Goal: Information Seeking & Learning: Check status

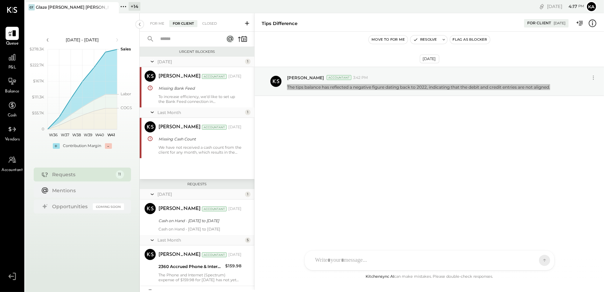
scroll to position [309, 0]
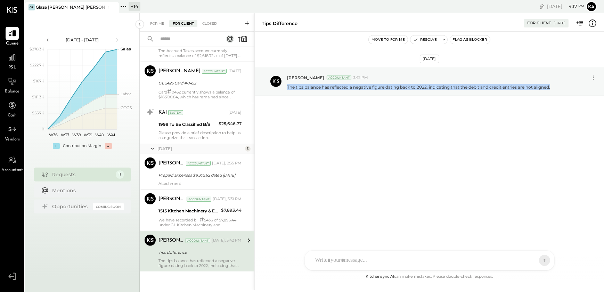
drag, startPoint x: 59, startPoint y: 0, endPoint x: 374, endPoint y: 158, distance: 353.0
click at [374, 158] on div "[DATE] [PERSON_NAME] Accountant 3:42 PM The tips balance has reflected a negati…" at bounding box center [429, 152] width 349 height 241
click at [122, 6] on icon at bounding box center [123, 6] width 9 height 9
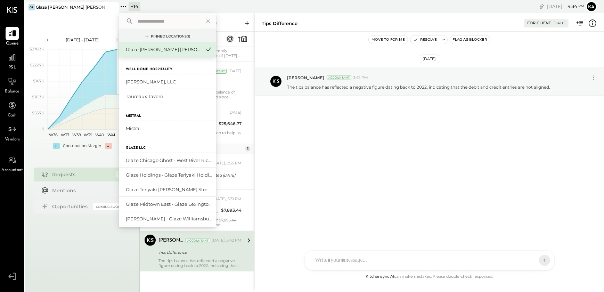
click at [143, 19] on input "text" at bounding box center [167, 21] width 65 height 13
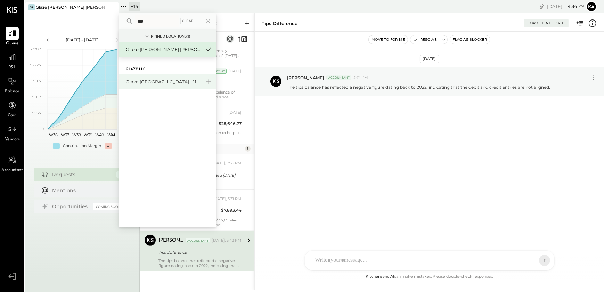
type input "***"
click at [156, 83] on div "Glaze [GEOGRAPHIC_DATA] - 110 Uni" at bounding box center [163, 81] width 75 height 7
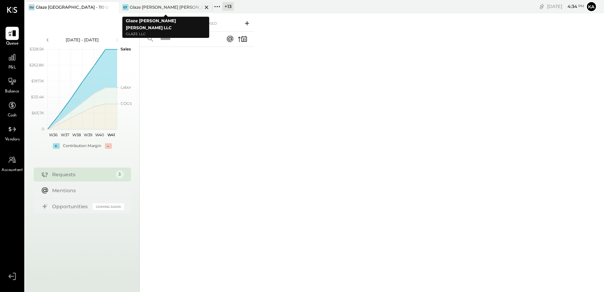
click at [205, 6] on icon at bounding box center [206, 7] width 3 height 3
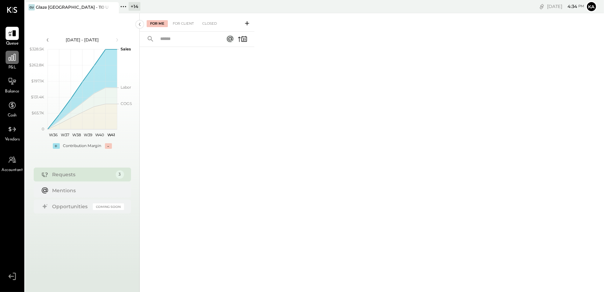
click at [13, 64] on div at bounding box center [12, 57] width 13 height 13
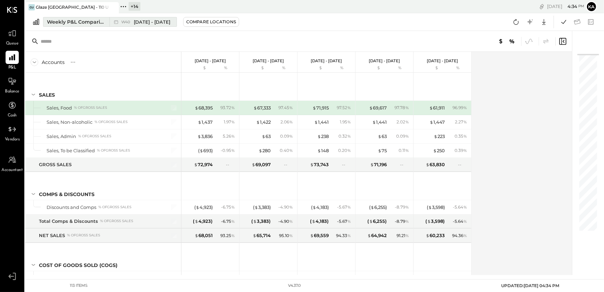
click at [101, 22] on div "Weekly P&L Comparison" at bounding box center [76, 21] width 58 height 7
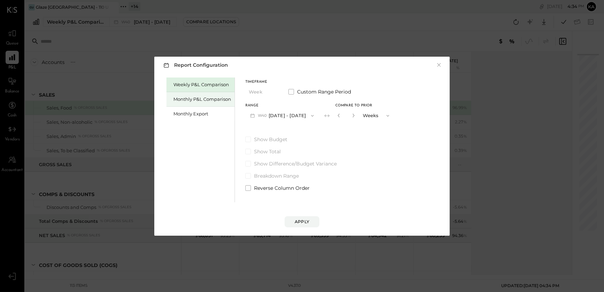
click at [207, 101] on div "Monthly P&L Comparison" at bounding box center [202, 99] width 58 height 7
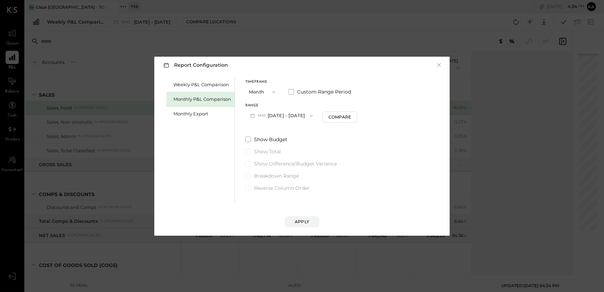
click at [308, 116] on icon "button" at bounding box center [311, 116] width 6 height 6
click at [293, 132] on span "[DATE] - [DATE]" at bounding box center [279, 131] width 33 height 6
click at [309, 219] on button "Apply" at bounding box center [301, 221] width 35 height 11
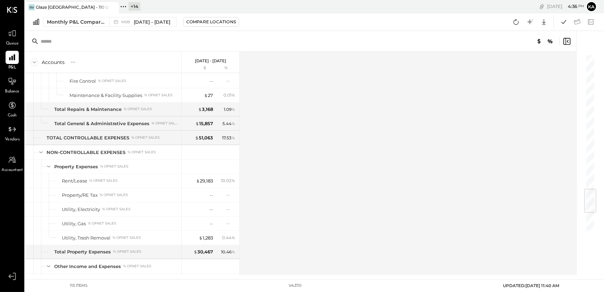
scroll to position [1291, 0]
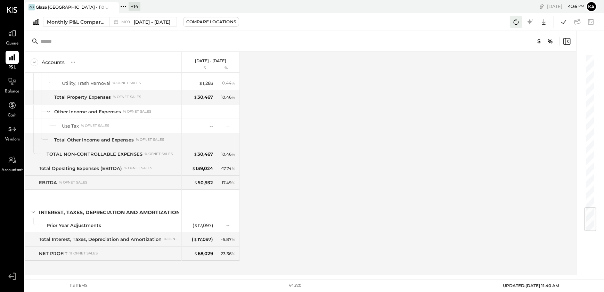
click at [515, 22] on icon at bounding box center [515, 21] width 9 height 9
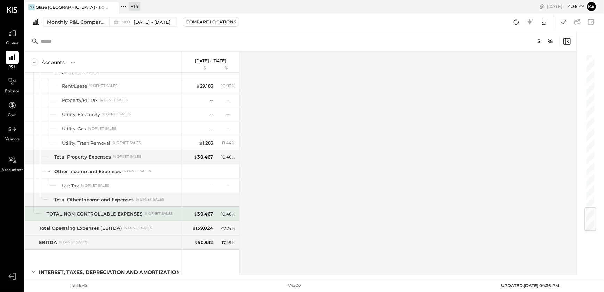
scroll to position [1291, 0]
